Goal: Information Seeking & Learning: Learn about a topic

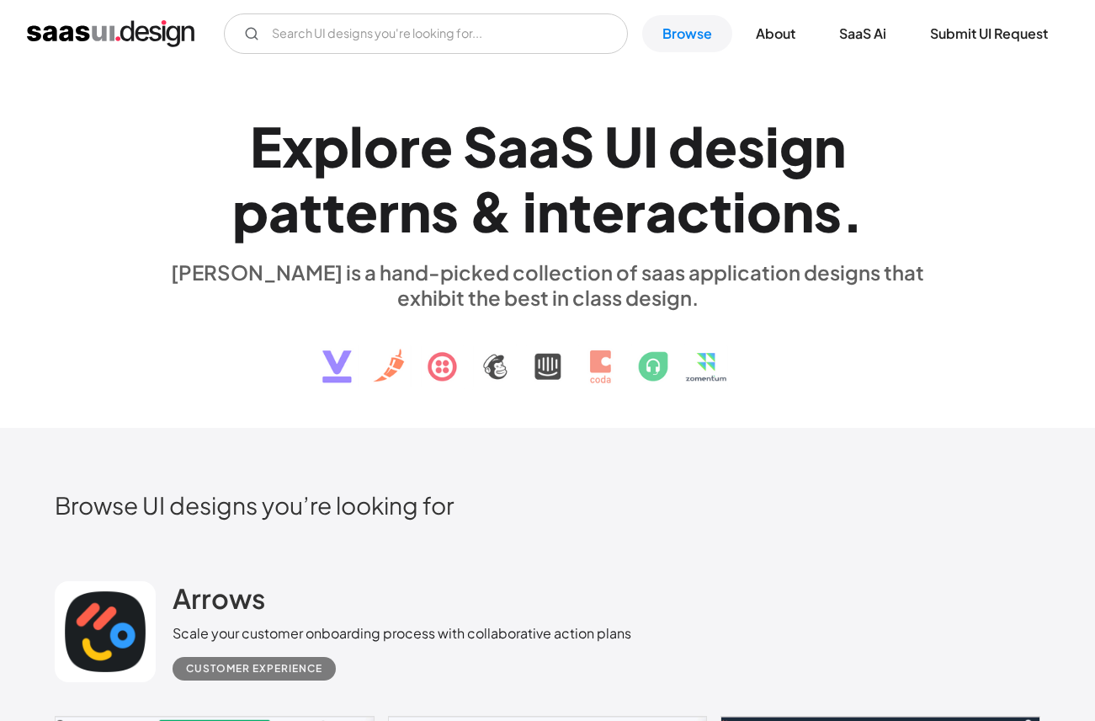
click at [465, 211] on h1 "E x p l o r e S a a S U I d e s i g n p a t t e r n s & i n t e r a c t i o n s…" at bounding box center [548, 179] width 774 height 130
click at [414, 189] on div "n" at bounding box center [415, 210] width 32 height 65
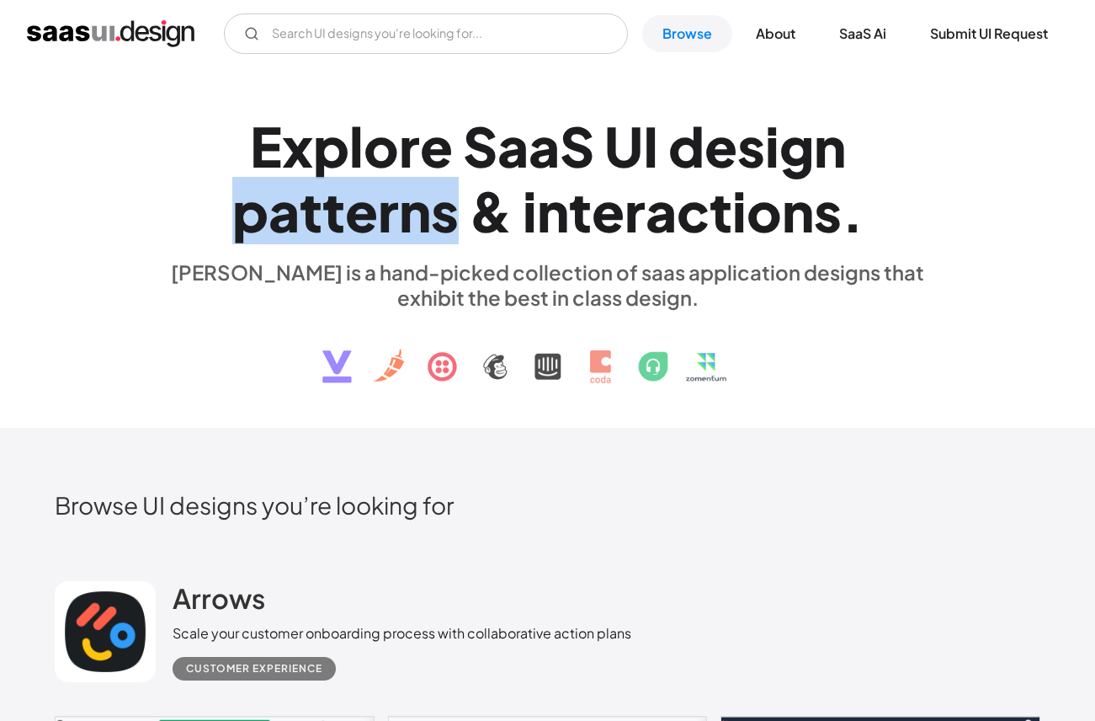
click at [414, 189] on div "n" at bounding box center [415, 210] width 32 height 65
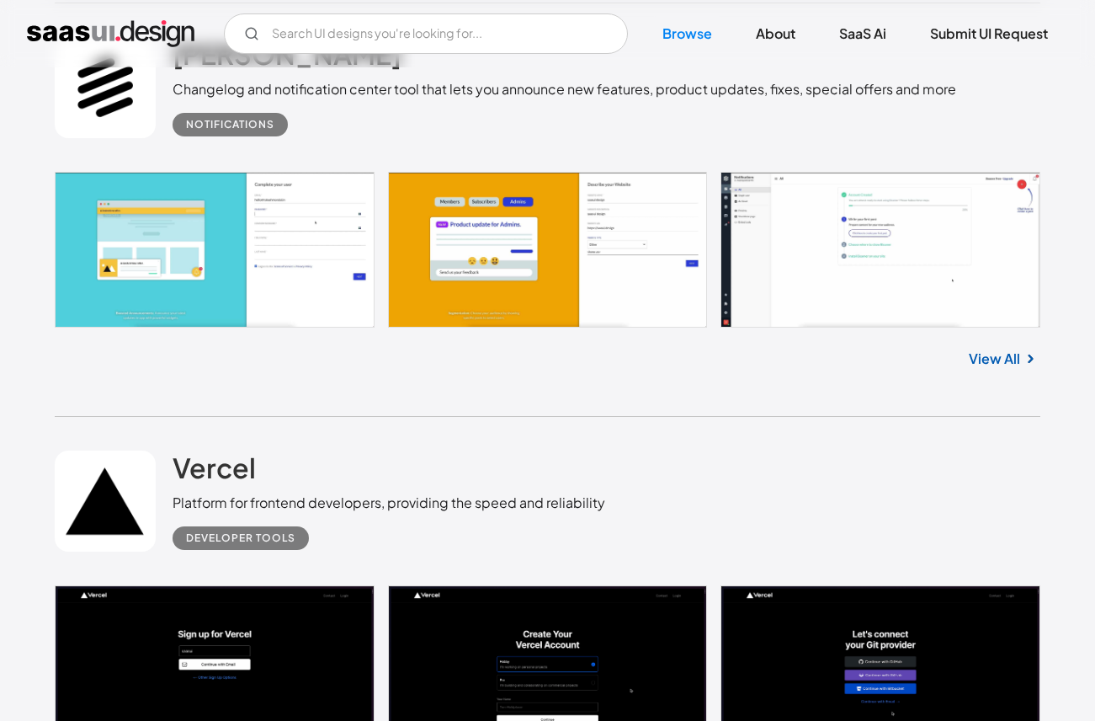
scroll to position [2690, 0]
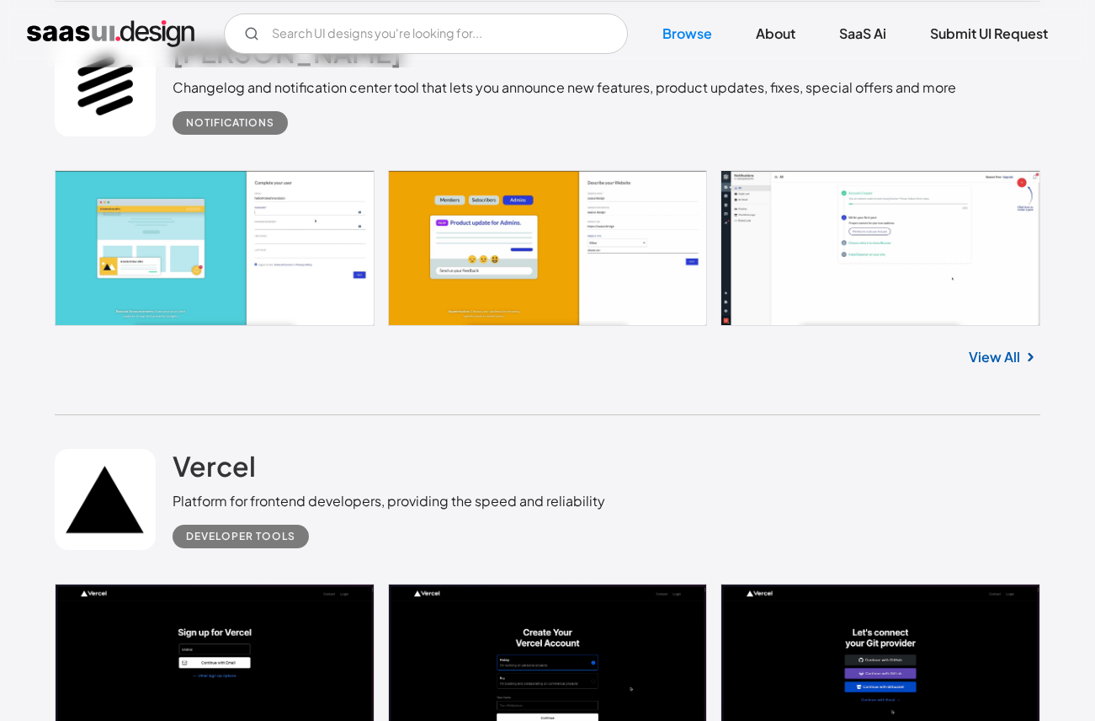
click at [1030, 363] on img at bounding box center [1030, 357] width 20 height 20
click at [1008, 361] on link "View All" at bounding box center [994, 357] width 51 height 20
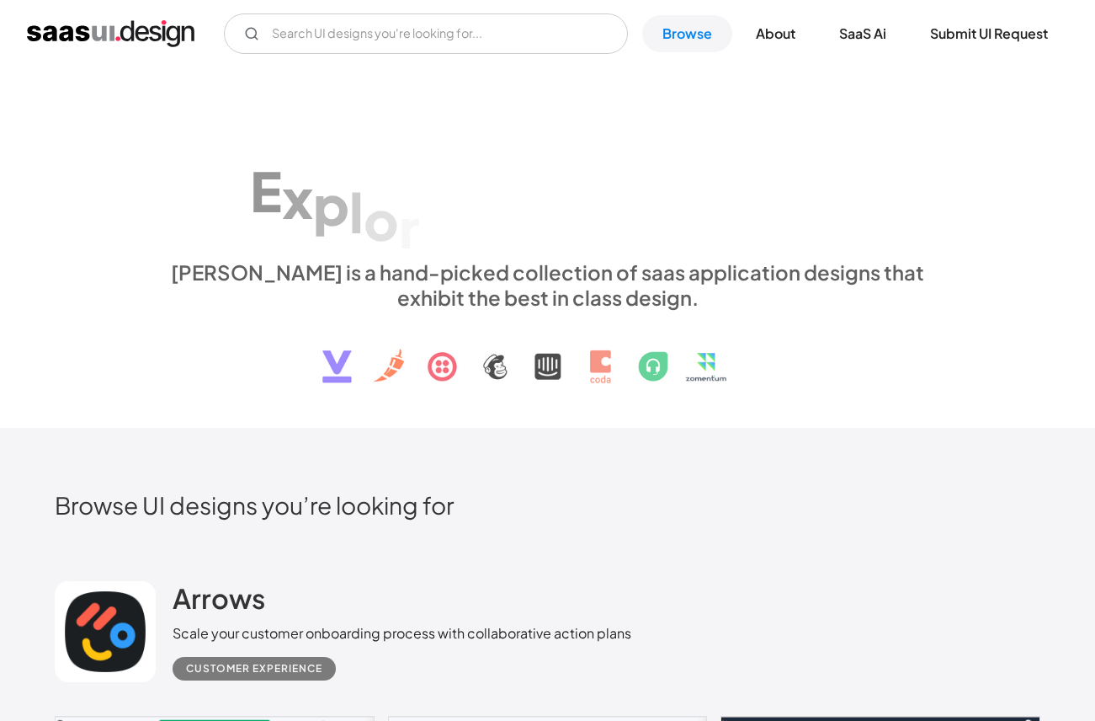
scroll to position [2690, 0]
